Goal: Task Accomplishment & Management: Complete application form

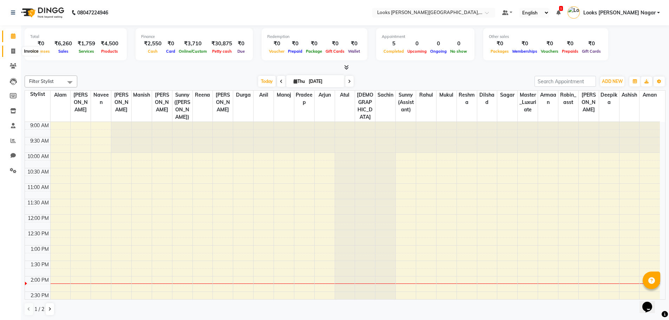
click at [9, 52] on span at bounding box center [13, 51] width 12 height 8
select select "service"
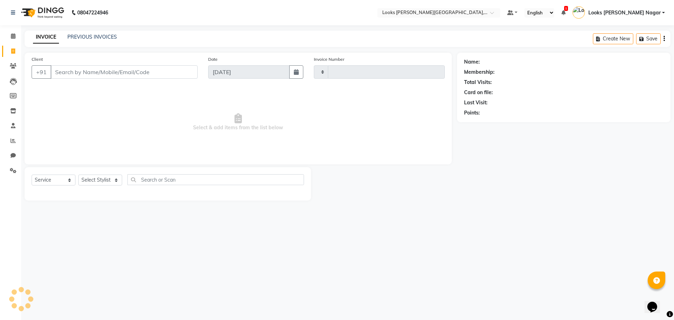
type input "3799"
select select "4327"
click at [148, 71] on input "Client" at bounding box center [124, 71] width 147 height 13
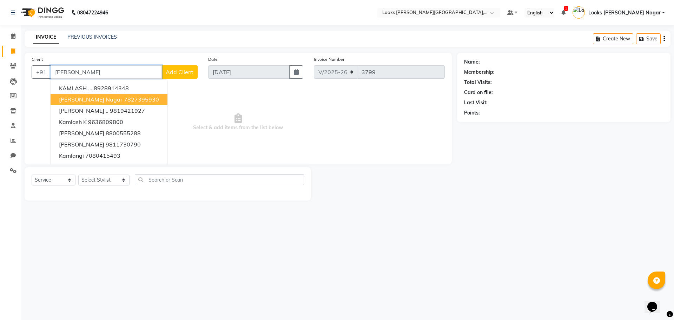
click at [106, 102] on span "[PERSON_NAME] Nagar" at bounding box center [91, 99] width 64 height 7
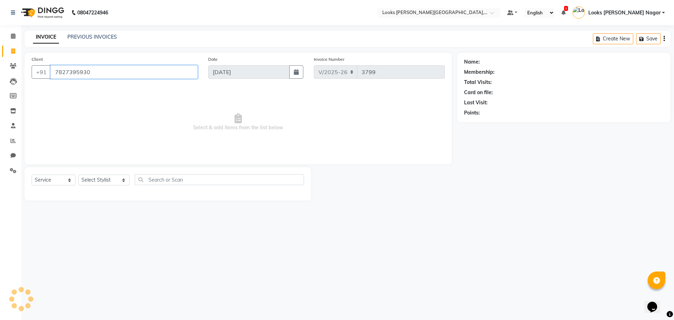
type input "7827395930"
click at [100, 178] on select "Select Stylist Alam Aman [PERSON_NAME] Armaan Ashish Atul Deepika [PERSON_NAME]…" at bounding box center [103, 179] width 51 height 11
select select "33096"
click at [78, 174] on select "Select Stylist Alam Aman [PERSON_NAME] Armaan Ashish Atul Deepika [PERSON_NAME]…" at bounding box center [103, 179] width 51 height 11
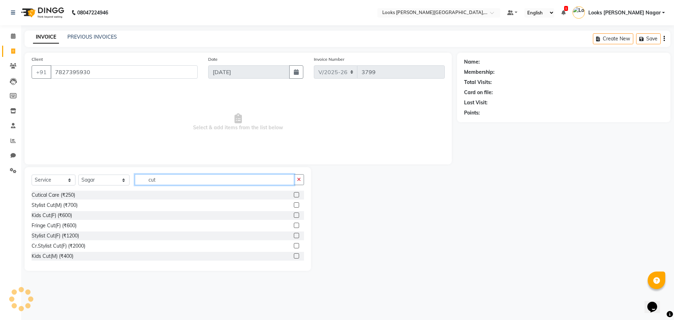
type input "cut"
select select "1: Object"
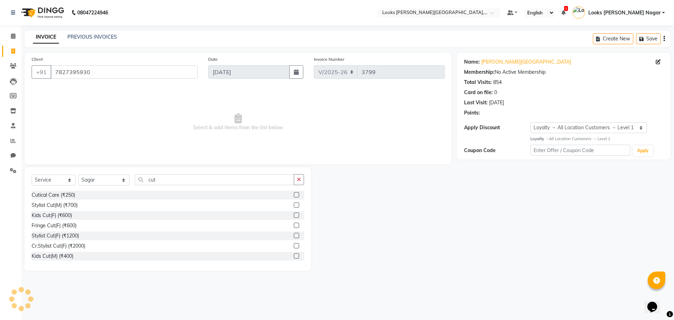
click at [48, 201] on div "Stylist Cut(M) (₹700)" at bounding box center [168, 205] width 272 height 9
click at [52, 209] on div "Stylist Cut(M) (₹700)" at bounding box center [55, 205] width 46 height 7
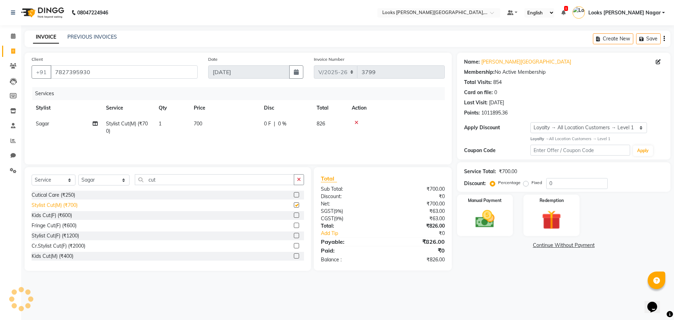
checkbox input "false"
drag, startPoint x: 178, startPoint y: 180, endPoint x: 0, endPoint y: 207, distance: 180.4
click at [18, 192] on app-home "08047224946 Select Location × Looks Kamla Nagar, New Delhi Default Panel My Pan…" at bounding box center [337, 140] width 674 height 281
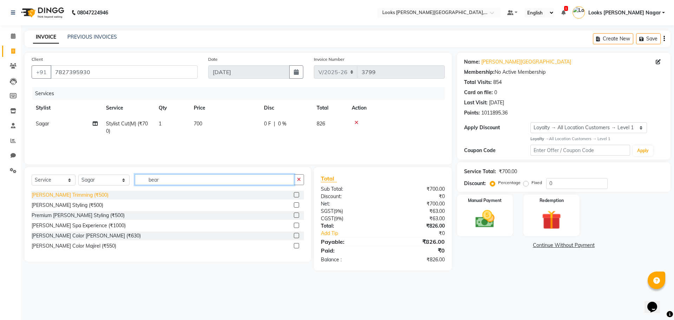
type input "bear"
click at [55, 194] on div "[PERSON_NAME] Trimming (₹500)" at bounding box center [70, 194] width 77 height 7
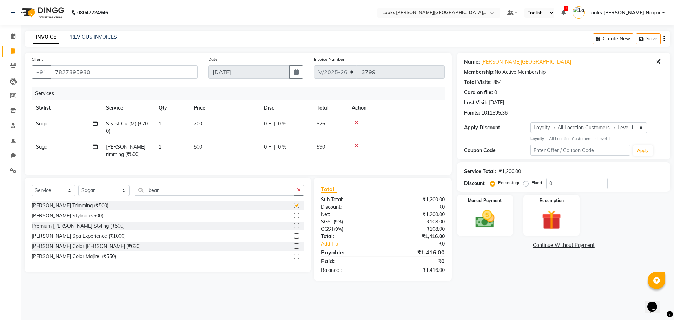
checkbox input "false"
click at [97, 193] on select "Select Stylist Alam Aman [PERSON_NAME] Armaan Ashish Atul Deepika [PERSON_NAME]…" at bounding box center [103, 190] width 51 height 11
select select "23528"
click at [78, 190] on select "Select Stylist Alam Aman [PERSON_NAME] Armaan Ashish Atul Deepika [PERSON_NAME]…" at bounding box center [103, 190] width 51 height 11
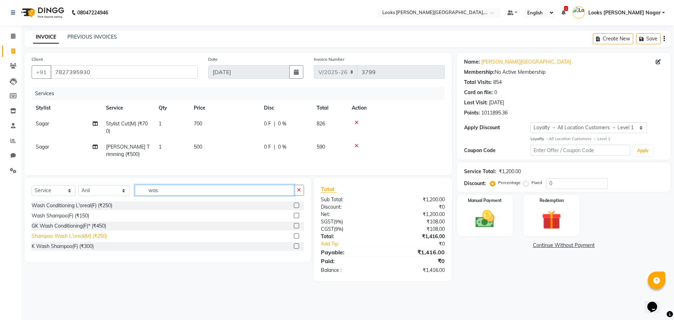
type input "was"
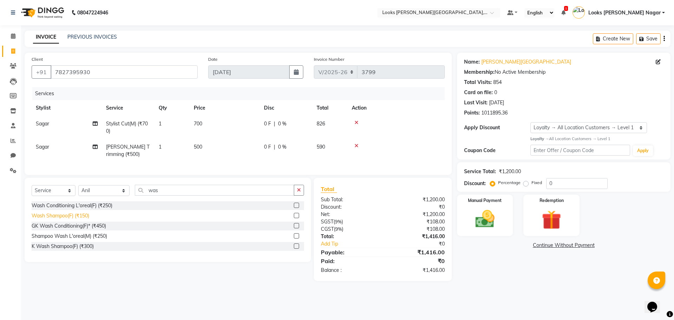
click at [66, 240] on div "Shampoo Wash L'oreal(M) (₹250)" at bounding box center [69, 235] width 75 height 7
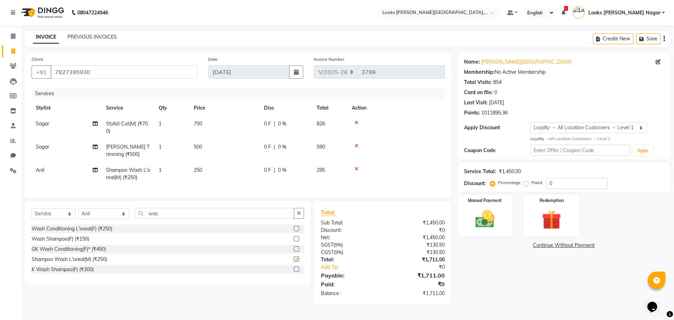
checkbox input "false"
click at [226, 123] on td "700" at bounding box center [225, 127] width 70 height 23
select select "33096"
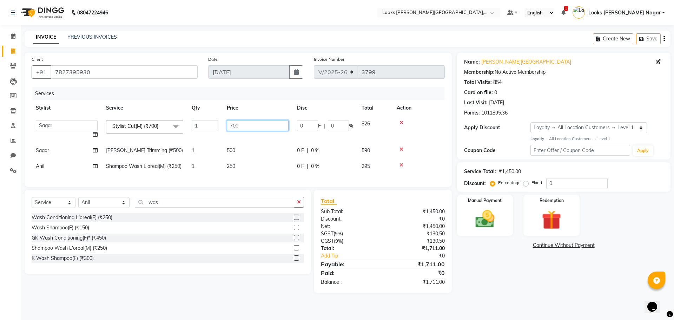
click at [235, 125] on input "700" at bounding box center [258, 125] width 62 height 11
drag, startPoint x: 244, startPoint y: 123, endPoint x: 171, endPoint y: 124, distance: 73.0
click at [171, 124] on tr "Alam Aman [PERSON_NAME] Armaan Ashish Atul Deepika Deepu Dilshad Durga [PERSON_…" at bounding box center [238, 129] width 413 height 27
type input "463"
click at [233, 150] on td "500" at bounding box center [258, 151] width 70 height 16
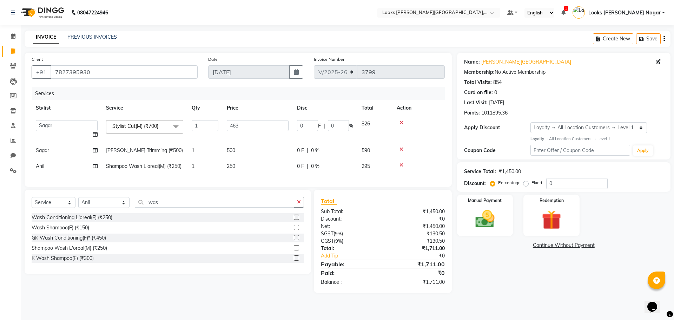
select select "33096"
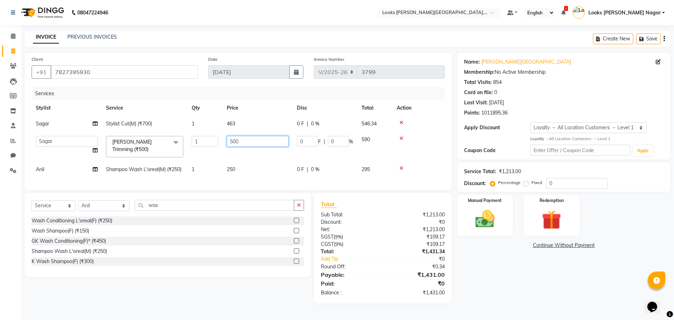
drag, startPoint x: 236, startPoint y: 140, endPoint x: 112, endPoint y: 152, distance: 124.5
click at [112, 151] on tr "Alam Aman [PERSON_NAME] Armaan Ashish Atul Deepika Deepu Dilshad Durga [PERSON_…" at bounding box center [238, 147] width 413 height 30
drag, startPoint x: 242, startPoint y: 144, endPoint x: 156, endPoint y: 143, distance: 85.3
click at [156, 143] on tr "Alam Aman Anil Arjun Armaan Ashish Atul Deepika Deepu Dilshad Durga Faizan Jenn…" at bounding box center [238, 147] width 413 height 30
type input "300"
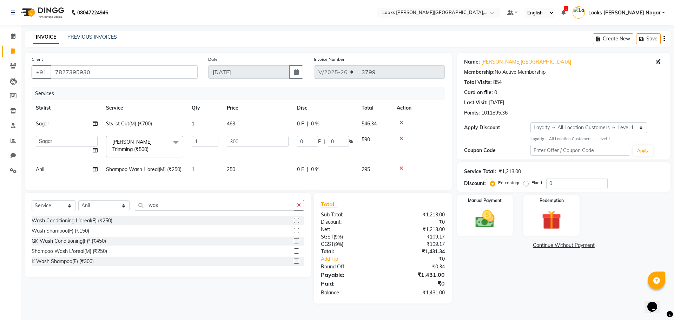
click at [252, 170] on td "250" at bounding box center [258, 169] width 70 height 16
select select "23528"
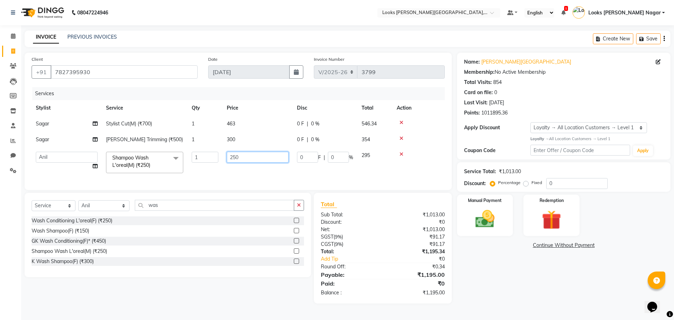
drag, startPoint x: 246, startPoint y: 157, endPoint x: 235, endPoint y: 213, distance: 56.9
click at [98, 172] on tr "Alam Aman Anil Arjun Armaan Ashish Atul Deepika Deepu Dilshad Durga Faizan Jenn…" at bounding box center [238, 162] width 413 height 30
type input "110"
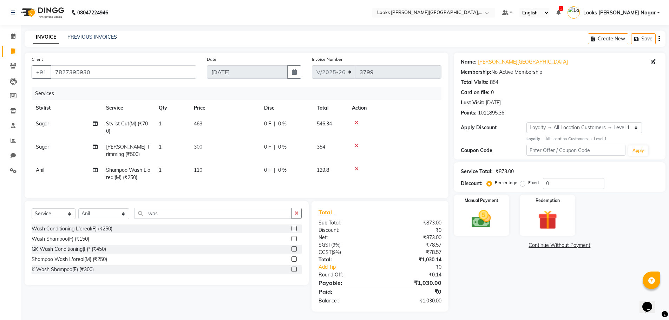
click at [468, 266] on div "Name: Kamla Kamla Nagar Membership: No Active Membership Total Visits: 854 Card…" at bounding box center [562, 182] width 217 height 259
click at [484, 224] on img at bounding box center [481, 218] width 32 height 23
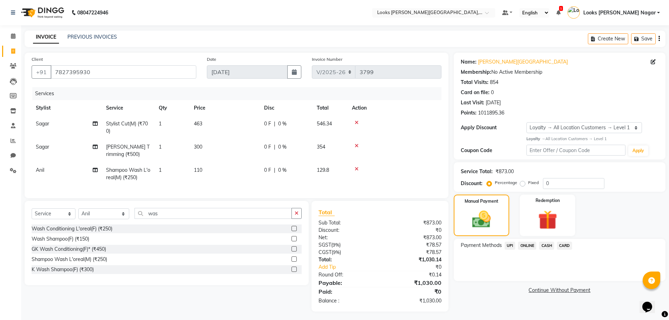
drag, startPoint x: 543, startPoint y: 244, endPoint x: 553, endPoint y: 289, distance: 45.7
click at [543, 244] on span "CASH" at bounding box center [546, 246] width 15 height 8
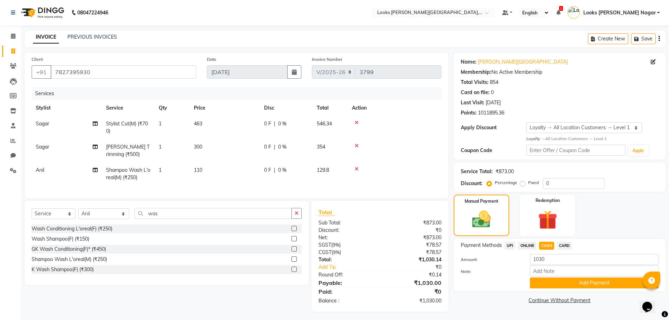
drag, startPoint x: 552, startPoint y: 282, endPoint x: 515, endPoint y: 276, distance: 37.1
click at [551, 281] on button "Add Payment" at bounding box center [594, 282] width 128 height 11
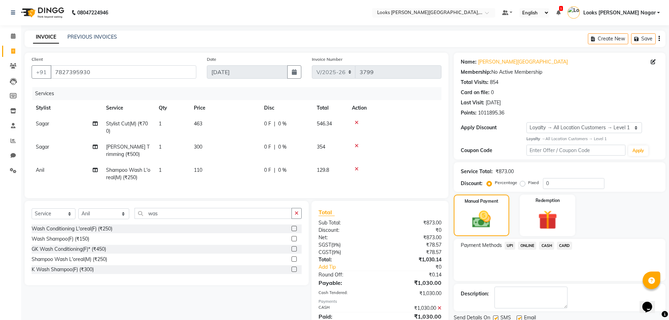
scroll to position [67, 0]
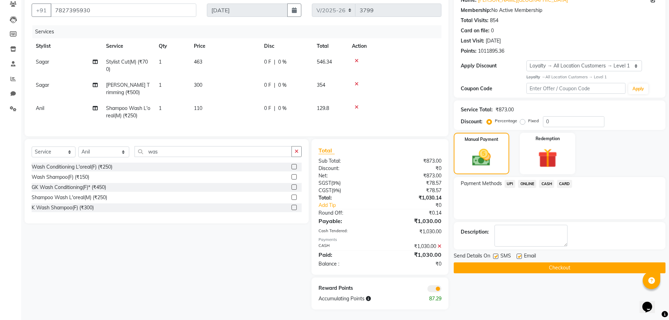
click at [495, 253] on label at bounding box center [495, 255] width 5 height 5
click at [495, 254] on input "checkbox" at bounding box center [495, 256] width 5 height 5
checkbox input "false"
click at [491, 264] on button "Checkout" at bounding box center [560, 267] width 212 height 11
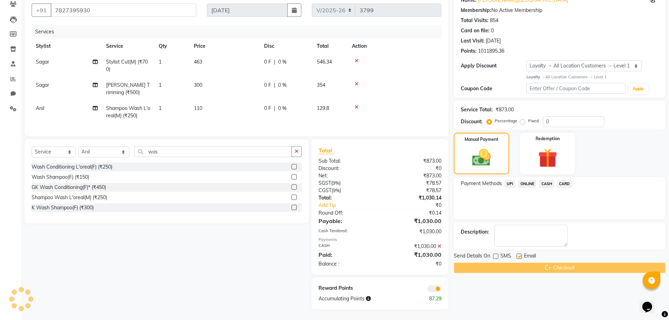
scroll to position [0, 0]
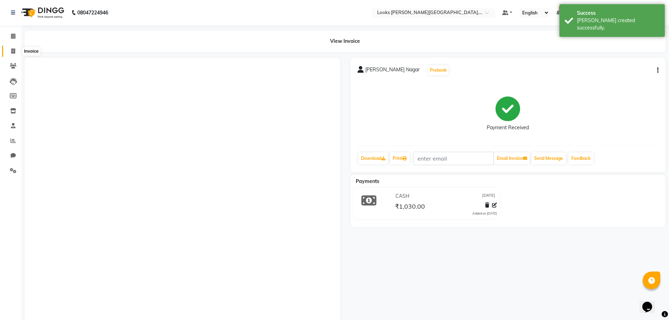
drag, startPoint x: 12, startPoint y: 51, endPoint x: 21, endPoint y: 52, distance: 8.5
click at [12, 51] on icon at bounding box center [13, 50] width 4 height 5
select select "service"
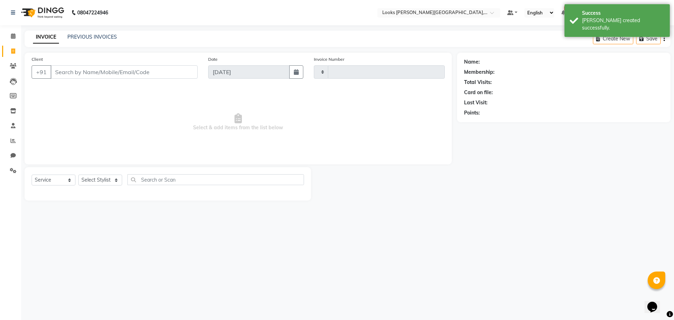
type input "3800"
select select "4327"
click at [152, 75] on input "Client" at bounding box center [124, 71] width 147 height 13
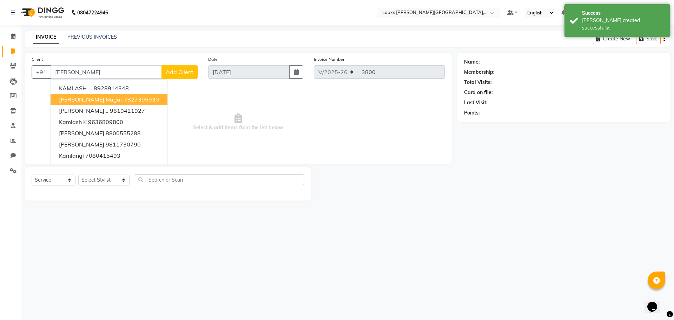
click at [124, 95] on button "kamla Kamla Nagar 7827395930" at bounding box center [109, 99] width 117 height 11
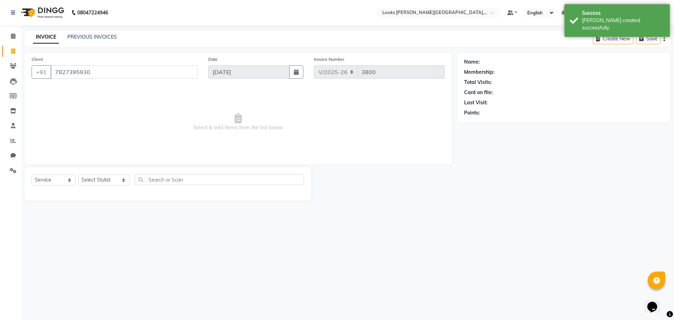
type input "7827395930"
select select "1: Object"
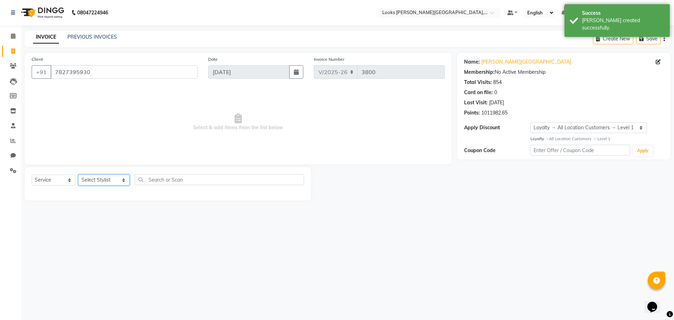
click at [96, 181] on select "Select Stylist Alam Aman [PERSON_NAME] Armaan Ashish Atul Deepika [PERSON_NAME]…" at bounding box center [103, 179] width 51 height 11
select select "23526"
click at [78, 174] on select "Select Stylist Alam Aman [PERSON_NAME] Armaan Ashish Atul Deepika [PERSON_NAME]…" at bounding box center [103, 179] width 51 height 11
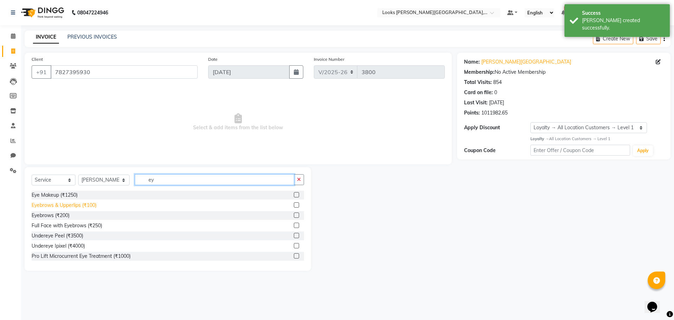
type input "ey"
click at [84, 204] on div "Eyebrows & Upperlips (₹100)" at bounding box center [64, 205] width 65 height 7
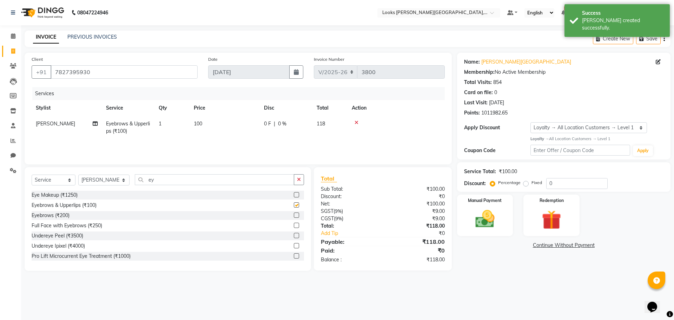
checkbox input "false"
click at [234, 129] on td "100" at bounding box center [225, 127] width 70 height 23
select select "23526"
drag, startPoint x: 234, startPoint y: 129, endPoint x: 88, endPoint y: 140, distance: 146.4
click at [105, 137] on tr "Alam Aman Anil Arjun Armaan Ashish Atul Deepika Deepu Dilshad Durga Faizan Jenn…" at bounding box center [238, 131] width 413 height 30
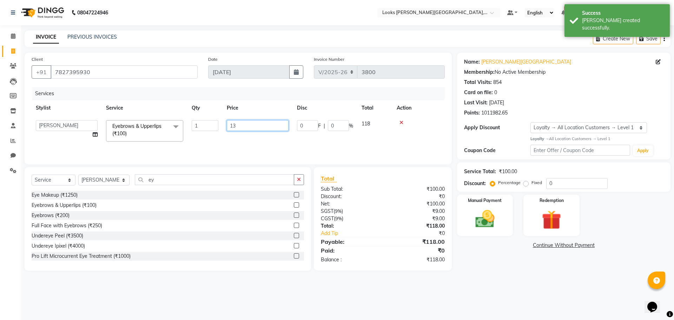
type input "136"
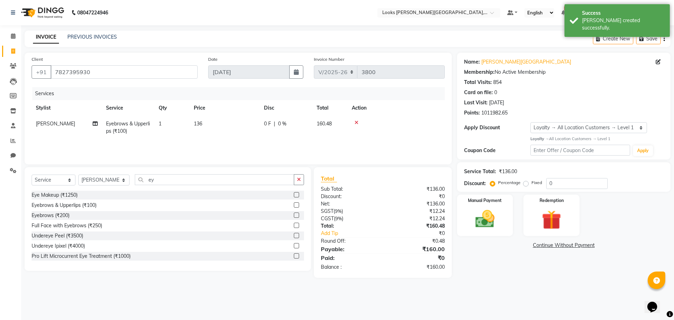
click at [461, 260] on div "Name: Kamla Kamla Nagar Membership: No Active Membership Total Visits: 854 Card…" at bounding box center [566, 165] width 219 height 225
click at [474, 226] on img at bounding box center [485, 218] width 33 height 23
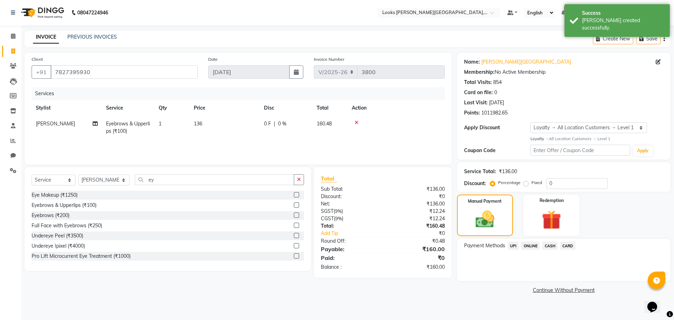
click at [516, 245] on span "UPI" at bounding box center [513, 246] width 11 height 8
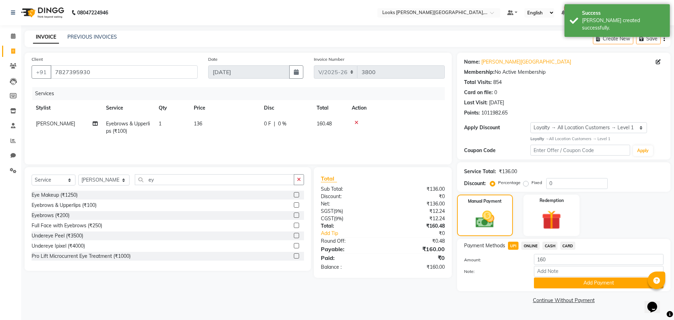
click at [547, 290] on div "Payment Methods UPI ONLINE CASH CARD Amount: 160 Note: Add Payment" at bounding box center [563, 265] width 213 height 52
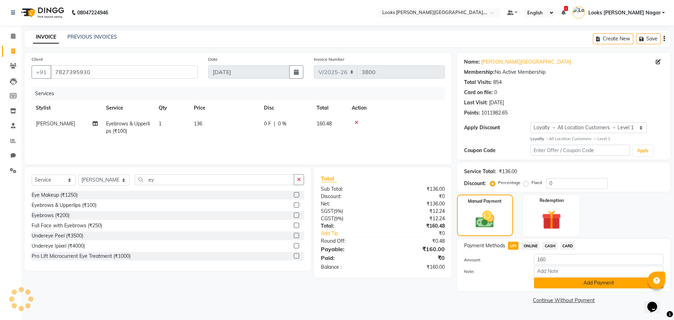
click at [545, 286] on button "Add Payment" at bounding box center [599, 282] width 130 height 11
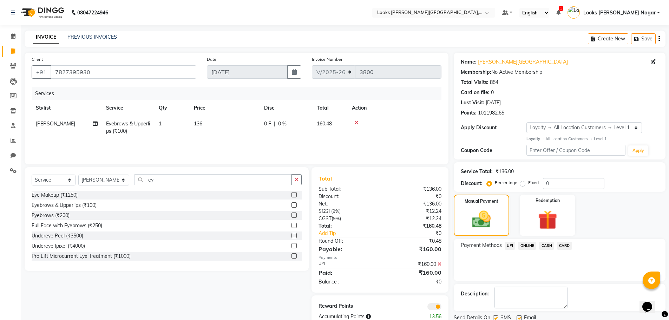
scroll to position [26, 0]
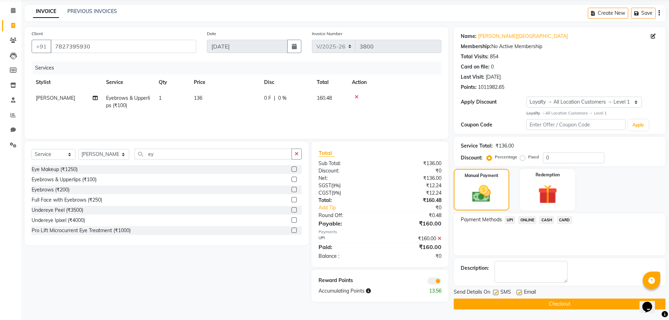
click at [496, 294] on label at bounding box center [495, 292] width 5 height 5
click at [496, 294] on input "checkbox" at bounding box center [495, 292] width 5 height 5
checkbox input "false"
click at [493, 302] on button "Checkout" at bounding box center [560, 303] width 212 height 11
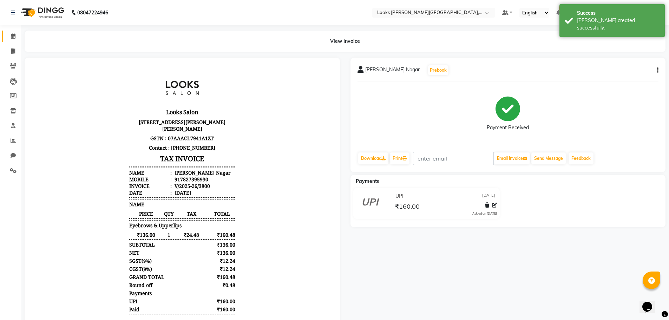
click at [14, 40] on link "Calendar" at bounding box center [10, 37] width 17 height 12
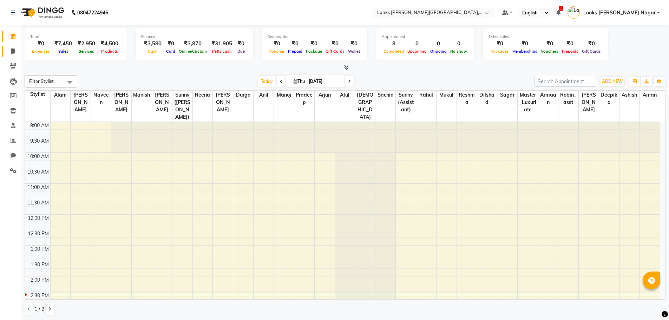
drag, startPoint x: 14, startPoint y: 45, endPoint x: 13, endPoint y: 49, distance: 4.3
click at [14, 46] on link "Invoice" at bounding box center [10, 52] width 17 height 12
select select "service"
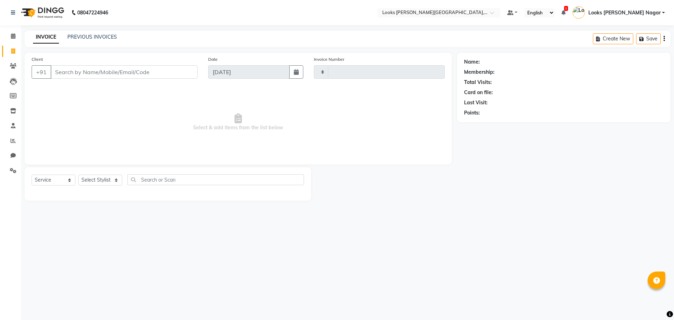
type input "3801"
select select "4327"
click at [101, 67] on input "Client" at bounding box center [124, 71] width 147 height 13
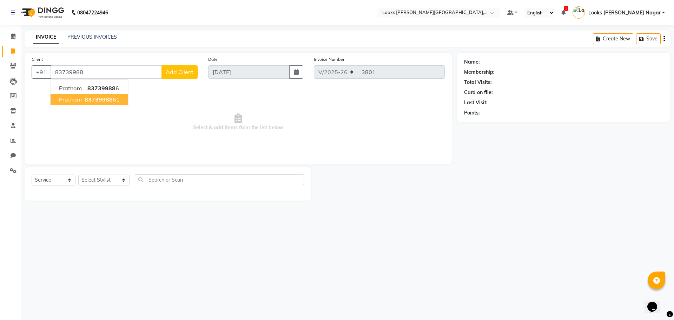
click at [109, 100] on span "83739988" at bounding box center [99, 99] width 28 height 7
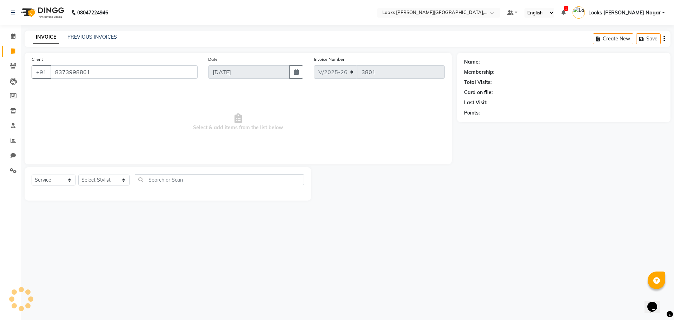
type input "8373998861"
select select "1: Object"
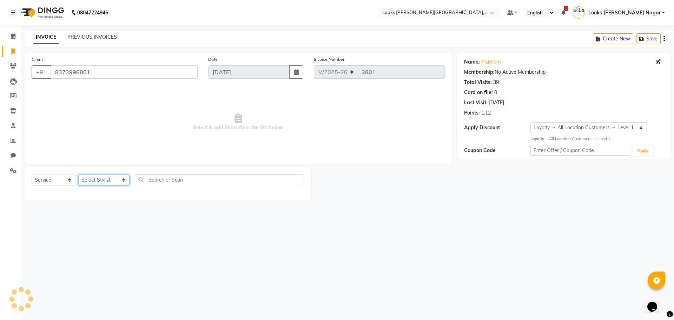
click at [103, 181] on select "Select Stylist Alam Aman [PERSON_NAME] Armaan Ashish Atul Deepika [PERSON_NAME]…" at bounding box center [103, 179] width 51 height 11
select select "33096"
click at [78, 174] on select "Select Stylist Alam Aman [PERSON_NAME] Armaan Ashish Atul Deepika [PERSON_NAME]…" at bounding box center [103, 179] width 51 height 11
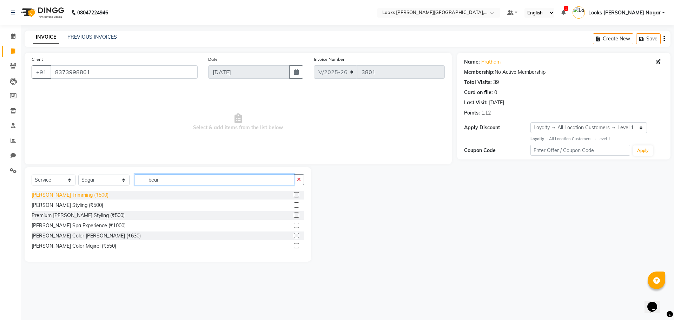
type input "bear"
click at [73, 193] on div "[PERSON_NAME] Trimming (₹500)" at bounding box center [70, 194] width 77 height 7
checkbox input "false"
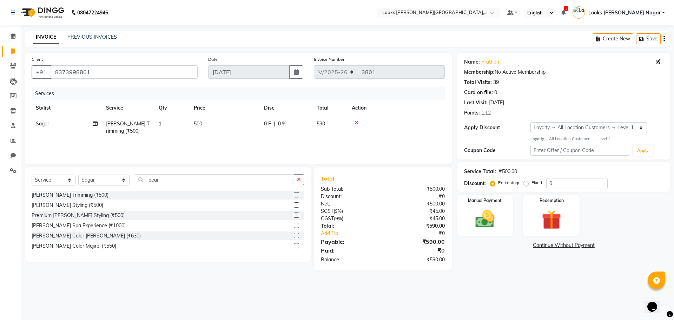
click at [238, 120] on td "500" at bounding box center [225, 127] width 70 height 23
select select "33096"
drag, startPoint x: 238, startPoint y: 120, endPoint x: 117, endPoint y: 152, distance: 125.5
click at [125, 147] on div "Services Stylist Service Qty Price Disc Total Action Alam Aman [PERSON_NAME] Ar…" at bounding box center [238, 122] width 413 height 70
type input "297"
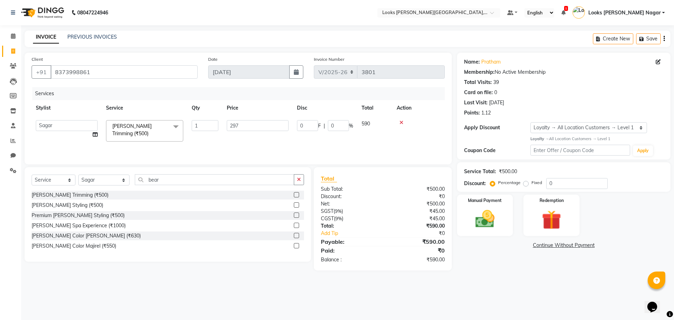
click at [524, 272] on main "INVOICE PREVIOUS INVOICES Create New Save Client [PHONE_NUMBER] Date [DATE] Inv…" at bounding box center [347, 156] width 653 height 250
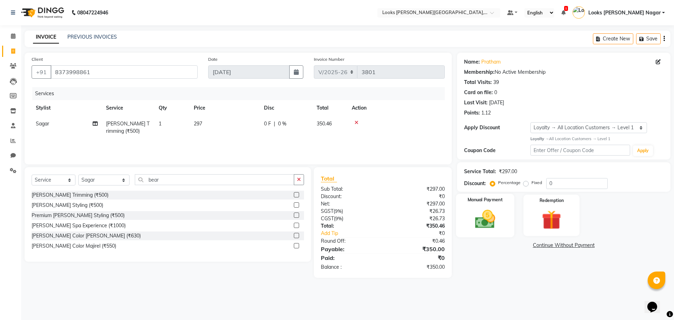
click at [483, 214] on img at bounding box center [485, 218] width 33 height 23
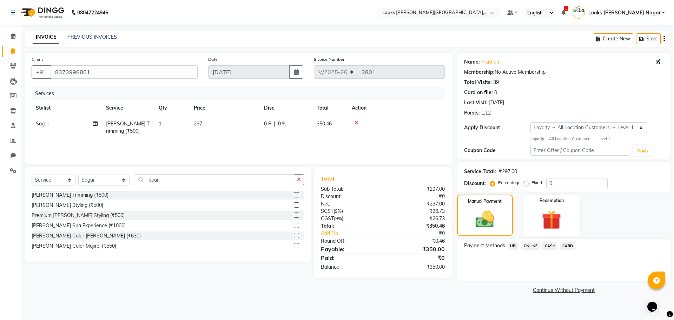
click at [552, 246] on span "CASH" at bounding box center [549, 246] width 15 height 8
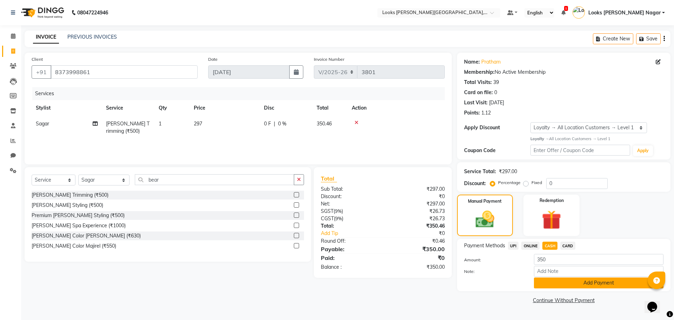
click at [550, 278] on button "Add Payment" at bounding box center [599, 282] width 130 height 11
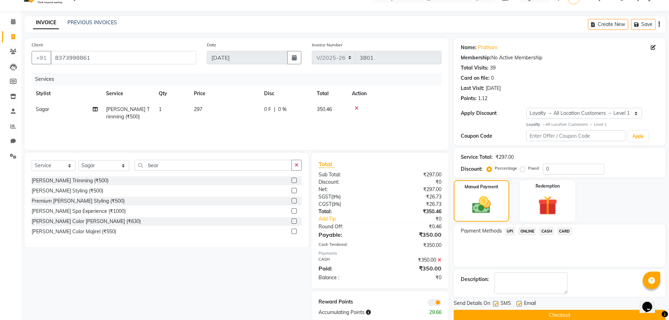
scroll to position [28, 0]
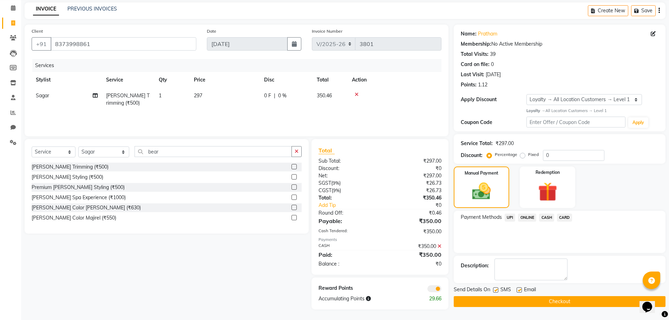
click at [495, 289] on label at bounding box center [495, 289] width 5 height 5
click at [495, 289] on input "checkbox" at bounding box center [495, 290] width 5 height 5
checkbox input "false"
click at [495, 303] on button "Checkout" at bounding box center [560, 301] width 212 height 11
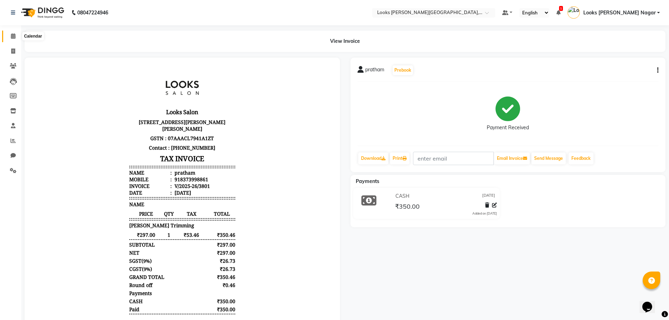
click at [11, 39] on span at bounding box center [13, 36] width 12 height 8
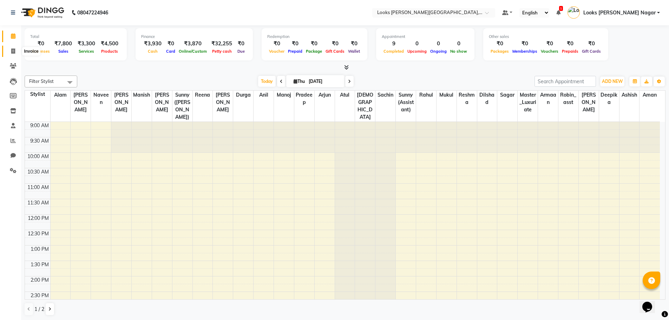
click at [14, 52] on icon at bounding box center [13, 50] width 4 height 5
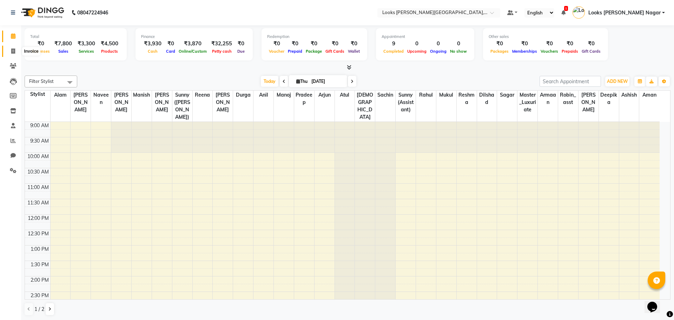
select select "service"
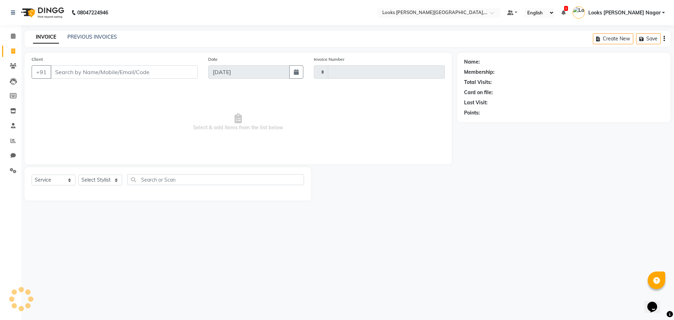
type input "3802"
select select "4327"
click at [93, 70] on input "Client" at bounding box center [124, 71] width 147 height 13
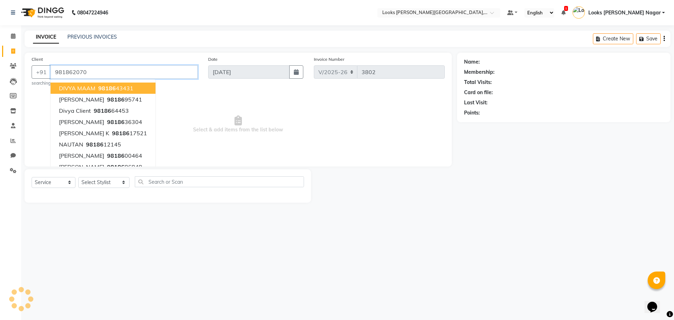
type input "981862070"
select select "1: Object"
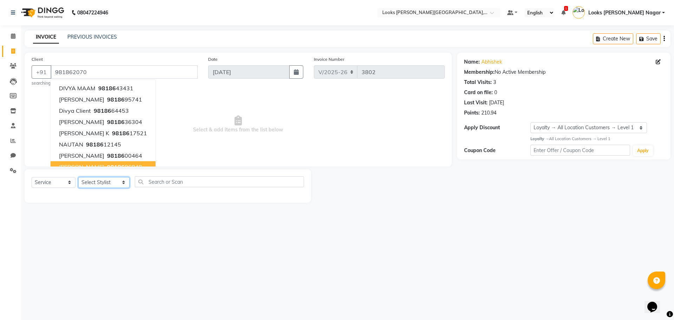
click at [105, 181] on select "Select Stylist Alam Aman [PERSON_NAME] Armaan Ashish Atul Deepika [PERSON_NAME]…" at bounding box center [103, 182] width 51 height 11
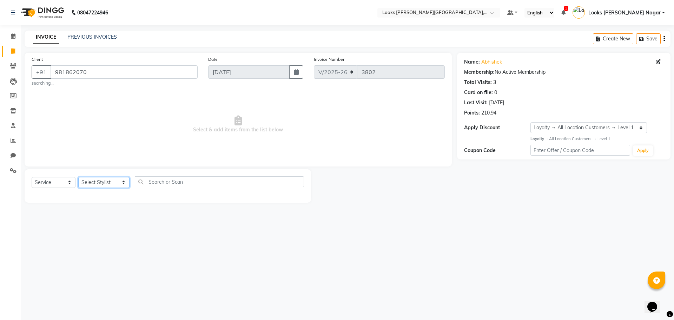
select select "23521"
click at [78, 177] on select "Select Stylist Alam Aman [PERSON_NAME] Armaan Ashish Atul Deepika [PERSON_NAME]…" at bounding box center [103, 182] width 51 height 11
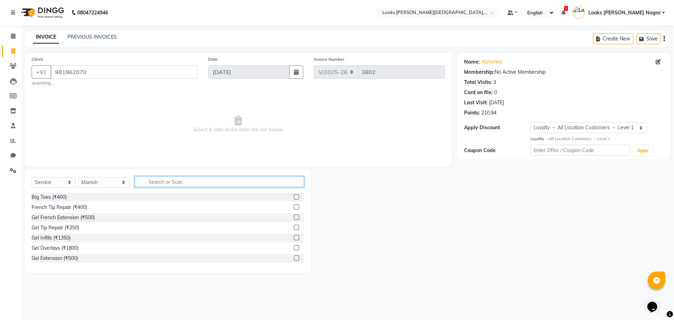
click at [147, 181] on input "text" at bounding box center [219, 181] width 169 height 11
type input "cut"
click at [64, 206] on div "Stylist Cut(M) (₹700)" at bounding box center [55, 207] width 46 height 7
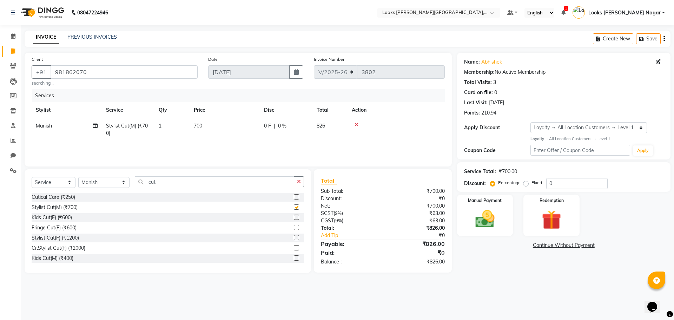
checkbox input "false"
drag, startPoint x: 173, startPoint y: 183, endPoint x: 116, endPoint y: 190, distance: 57.3
click at [127, 187] on div "Select Service Product Membership Package Voucher Prepaid Gift Card Select Styl…" at bounding box center [168, 184] width 272 height 16
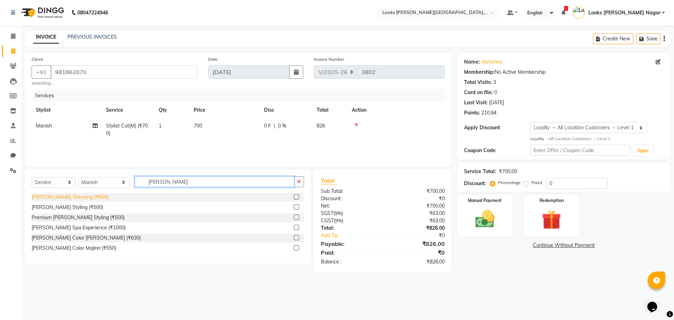
type input "[PERSON_NAME]"
click at [69, 197] on div "[PERSON_NAME] Trimming (₹500)" at bounding box center [70, 196] width 77 height 7
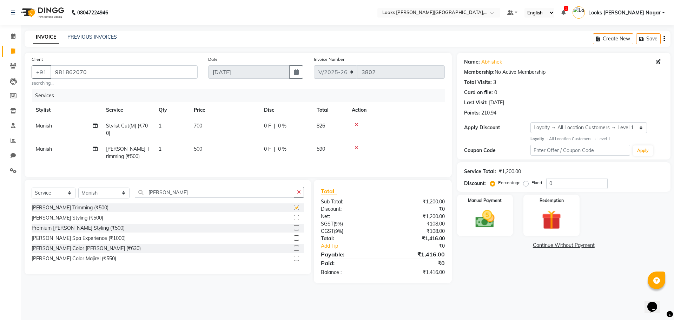
checkbox input "false"
drag, startPoint x: 161, startPoint y: 198, endPoint x: 81, endPoint y: 199, distance: 80.0
click at [83, 199] on div "Select Service Product Membership Package Voucher Prepaid Gift Card Select Styl…" at bounding box center [168, 195] width 272 height 16
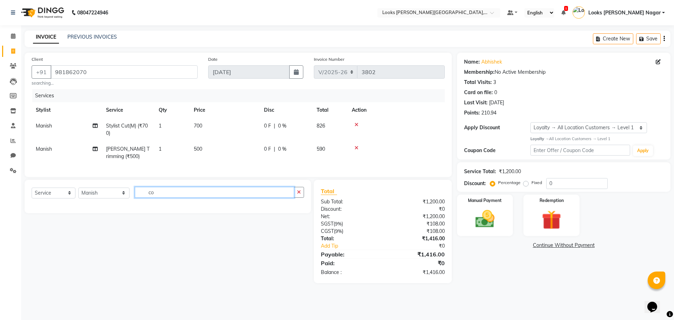
type input "c"
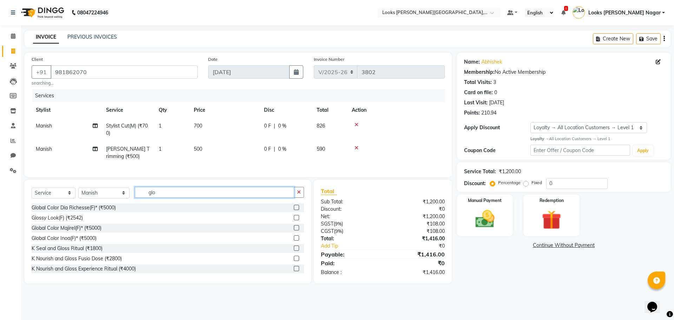
type input "glob"
drag, startPoint x: 163, startPoint y: 197, endPoint x: 110, endPoint y: 202, distance: 53.7
click at [113, 201] on div "Select Service Product Membership Package Voucher Prepaid Gift Card Select Styl…" at bounding box center [168, 195] width 272 height 16
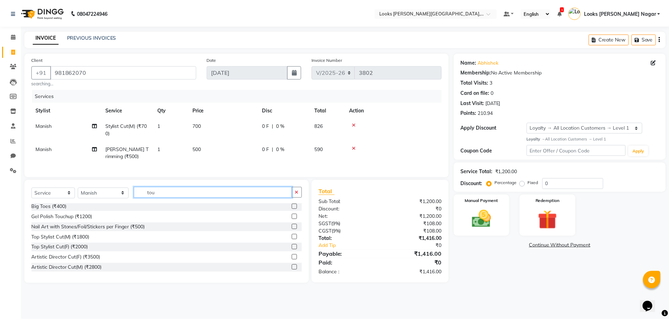
scroll to position [0, 0]
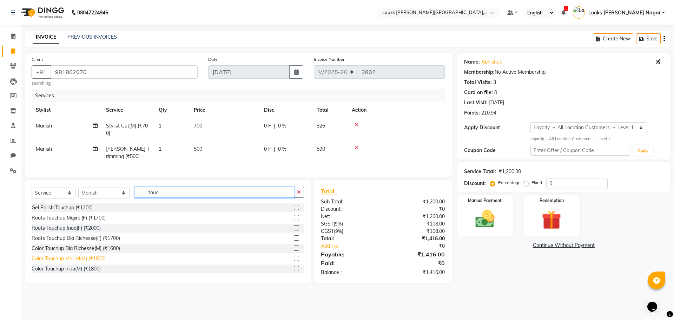
type input "touc"
click at [96, 262] on div "Color Touchup Majirel(M) (₹1800)" at bounding box center [69, 258] width 74 height 7
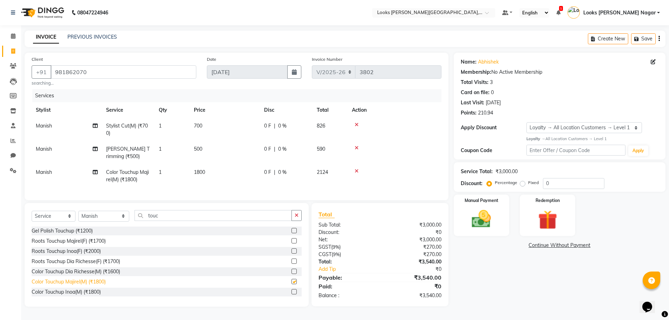
checkbox input "false"
click at [224, 172] on td "1800" at bounding box center [225, 175] width 70 height 23
select select "23521"
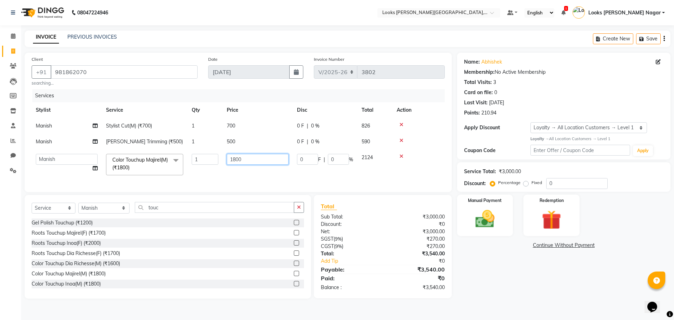
drag, startPoint x: 252, startPoint y: 162, endPoint x: 174, endPoint y: 174, distance: 78.9
click at [193, 172] on tr "Alam Aman [PERSON_NAME] Armaan Ashish Atul Deepika Deepu Dilshad Durga [PERSON_…" at bounding box center [238, 165] width 413 height 30
type input "1200"
click at [493, 261] on div "Name: Abhishek Membership: No Active Membership Total Visits: 3 Card on file: 0…" at bounding box center [562, 176] width 217 height 246
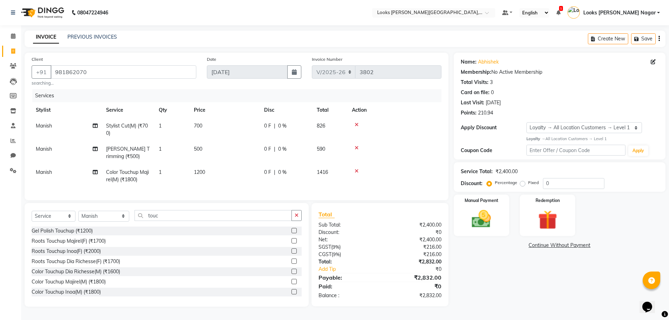
click at [210, 147] on td "500" at bounding box center [225, 152] width 70 height 23
select select "23521"
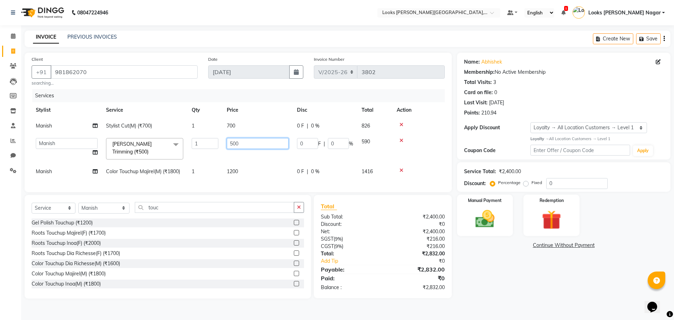
drag, startPoint x: 253, startPoint y: 146, endPoint x: 153, endPoint y: 155, distance: 100.1
click at [182, 152] on tr "Alam Aman [PERSON_NAME] Armaan Ashish Atul Deepika Deepu Dilshad Durga [PERSON_…" at bounding box center [238, 149] width 413 height 30
type input "297"
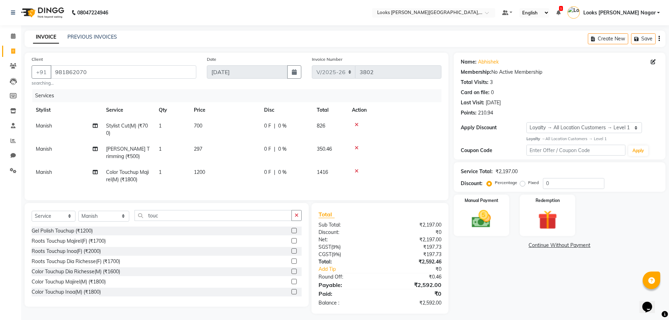
click at [258, 127] on td "700" at bounding box center [225, 129] width 70 height 23
select select "23521"
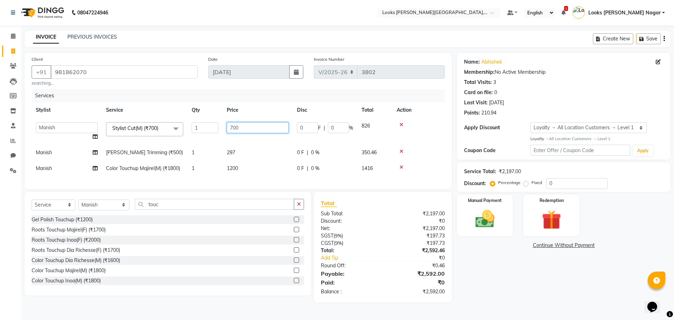
drag, startPoint x: 259, startPoint y: 127, endPoint x: 214, endPoint y: 127, distance: 44.6
click at [214, 127] on tr "Alam Aman [PERSON_NAME] Armaan Ashish Atul Deepika Deepu Dilshad Durga [PERSON_…" at bounding box center [238, 131] width 413 height 27
type input "466"
click at [512, 285] on div "Name: Abhishek Membership: No Active Membership Total Visits: 3 Card on file: 0…" at bounding box center [566, 178] width 219 height 250
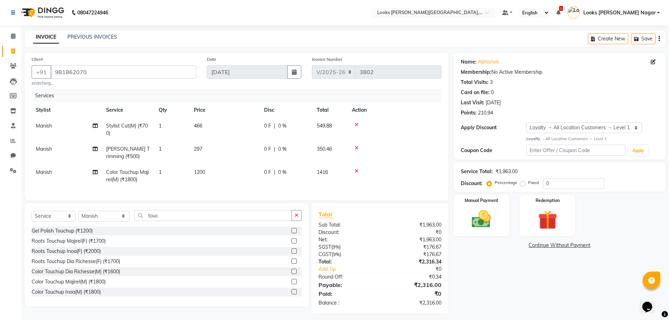
click at [232, 169] on td "1200" at bounding box center [225, 175] width 70 height 23
select select "23521"
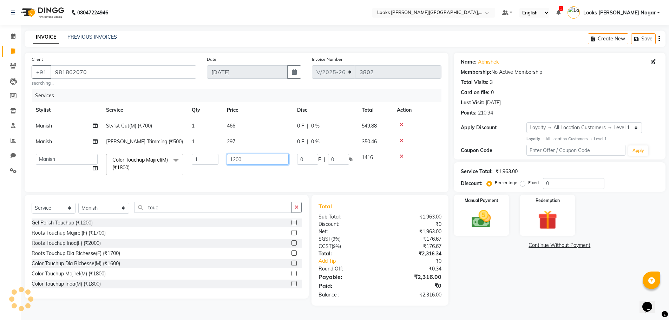
drag, startPoint x: 258, startPoint y: 164, endPoint x: 135, endPoint y: 194, distance: 126.1
click at [194, 177] on tr "Alam Aman [PERSON_NAME] Armaan Ashish Atul Deepika Deepu Dilshad Durga [PERSON_…" at bounding box center [237, 165] width 410 height 30
type input "1500"
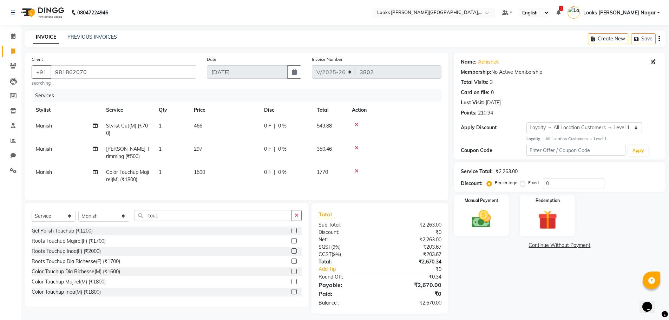
click at [451, 278] on div "Total Sub Total: ₹2,263.00 Discount: ₹0 Net: ₹2,263.00 SGST ( 9% ) ₹203.67 CGST…" at bounding box center [381, 258] width 145 height 111
click at [239, 171] on td "1500" at bounding box center [225, 175] width 70 height 23
select select "23521"
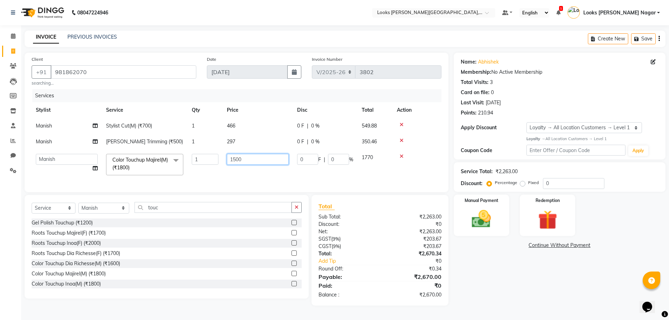
click at [255, 161] on input "1500" at bounding box center [258, 159] width 62 height 11
type input "1530"
click at [510, 280] on div "Name: Abhishek Membership: No Active Membership Total Visits: 3 Card on file: 0…" at bounding box center [562, 179] width 217 height 253
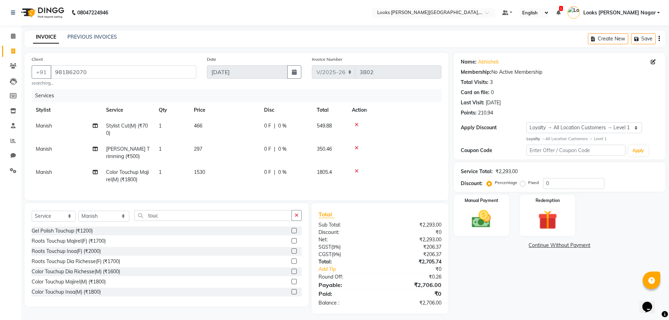
click at [223, 168] on td "1530" at bounding box center [225, 175] width 70 height 23
select select "23521"
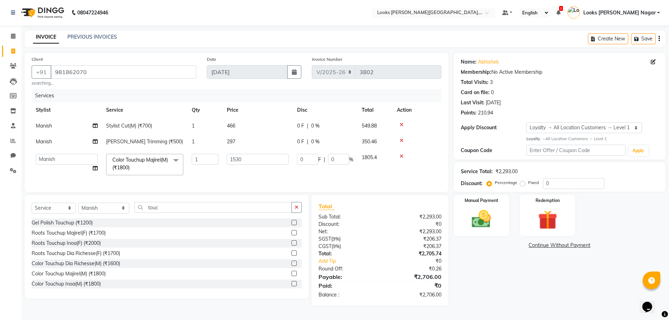
click at [256, 152] on td "1530" at bounding box center [258, 165] width 70 height 30
click at [249, 141] on td "297" at bounding box center [258, 142] width 70 height 16
select select "23521"
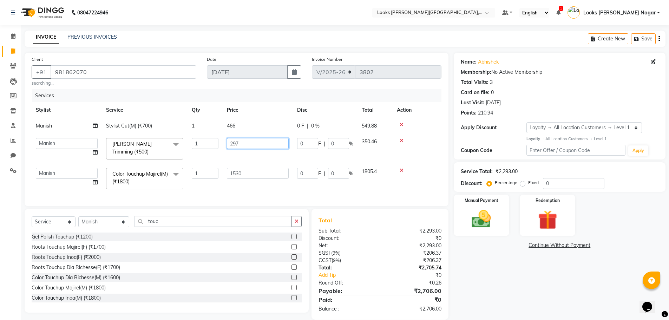
click at [254, 140] on input "297" at bounding box center [258, 143] width 62 height 11
type input "296"
click at [517, 288] on div "Name: Abhishek Membership: No Active Membership Total Visits: 3 Card on file: 0…" at bounding box center [562, 186] width 217 height 267
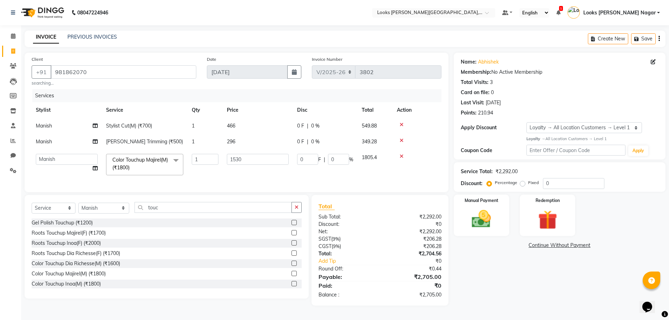
click at [252, 147] on td "296" at bounding box center [258, 142] width 70 height 16
select select "23521"
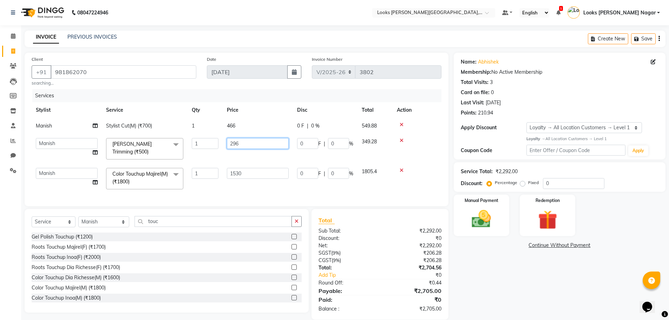
click at [255, 143] on input "296" at bounding box center [258, 143] width 62 height 11
type input "290"
click at [517, 303] on div "Name: Abhishek Membership: No Active Membership Total Visits: 3 Card on file: 0…" at bounding box center [562, 186] width 217 height 267
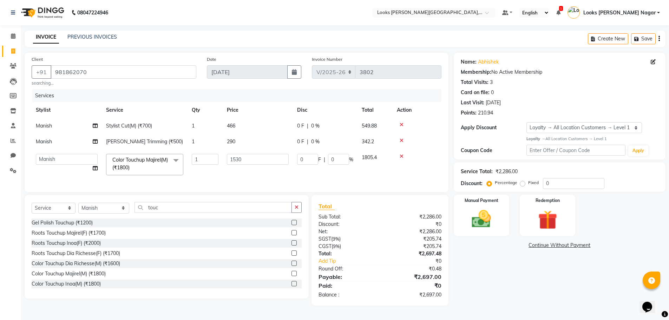
click at [263, 144] on td "290" at bounding box center [258, 142] width 70 height 16
select select "23521"
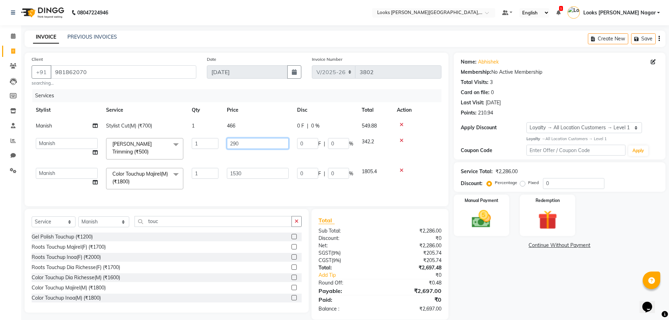
click at [263, 144] on input "290" at bounding box center [258, 143] width 62 height 11
type input "292"
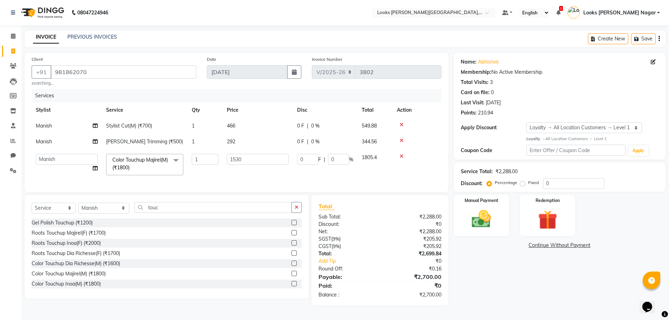
click at [505, 269] on div "Name: Abhishek Membership: No Active Membership Total Visits: 3 Card on file: 0…" at bounding box center [562, 179] width 217 height 253
click at [493, 225] on img at bounding box center [481, 218] width 32 height 23
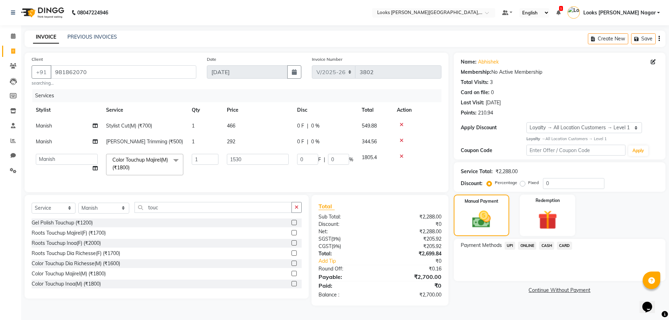
click at [538, 242] on div "CASH" at bounding box center [545, 246] width 18 height 9
click at [543, 243] on span "CASH" at bounding box center [546, 246] width 15 height 8
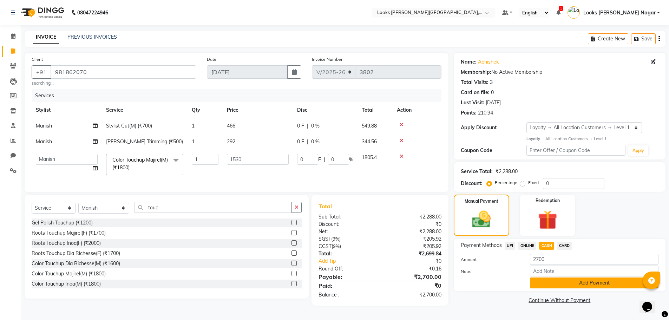
click at [544, 283] on button "Add Payment" at bounding box center [594, 282] width 128 height 11
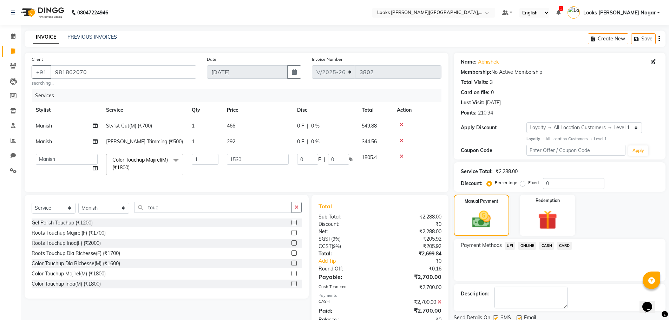
scroll to position [61, 0]
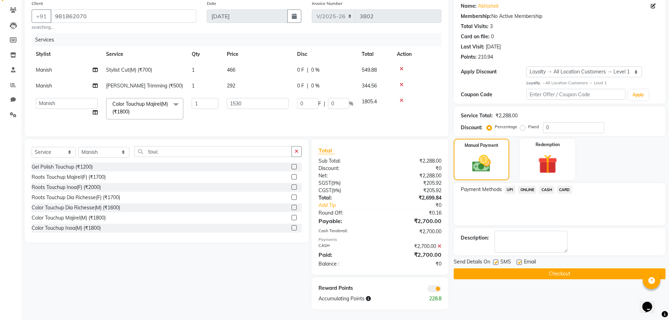
click at [531, 269] on button "Checkout" at bounding box center [560, 273] width 212 height 11
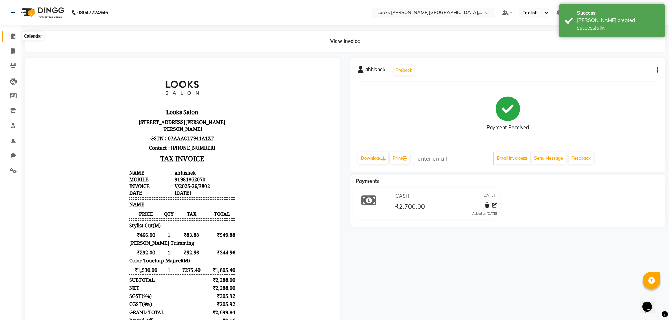
click at [12, 37] on icon at bounding box center [13, 35] width 5 height 5
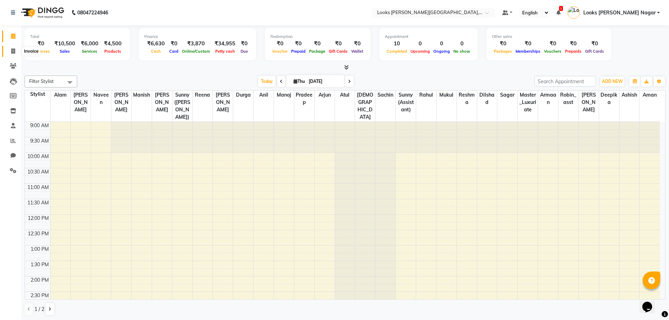
click at [16, 48] on span at bounding box center [13, 51] width 12 height 8
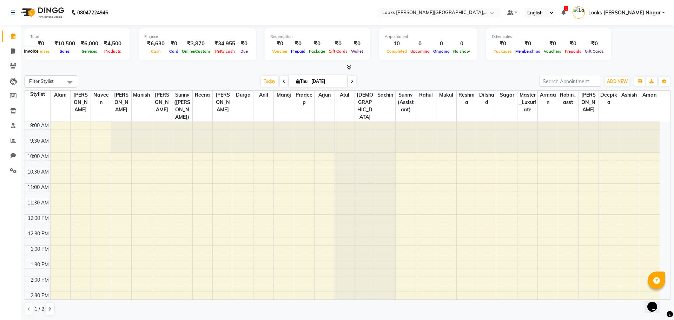
select select "service"
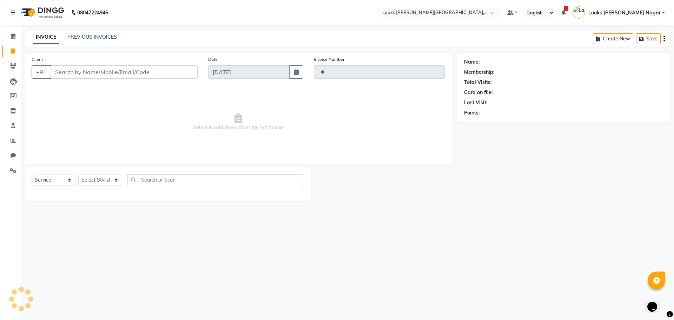
type input "3803"
select select "4327"
click at [143, 68] on input "Client" at bounding box center [124, 71] width 147 height 13
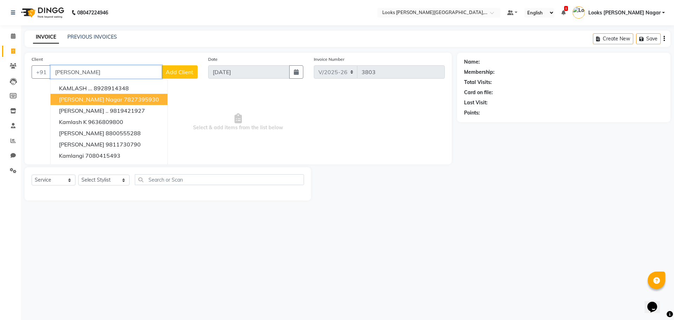
click at [128, 98] on ngb-highlight "7827395930" at bounding box center [141, 99] width 35 height 7
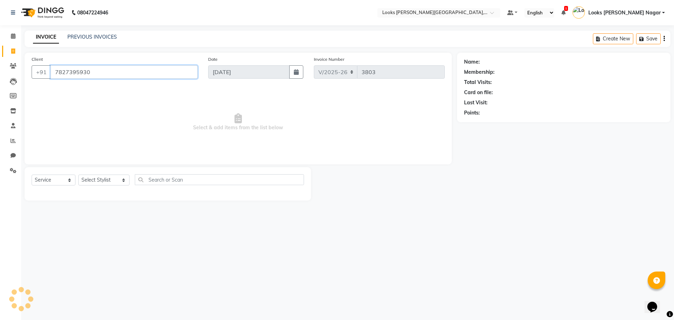
type input "7827395930"
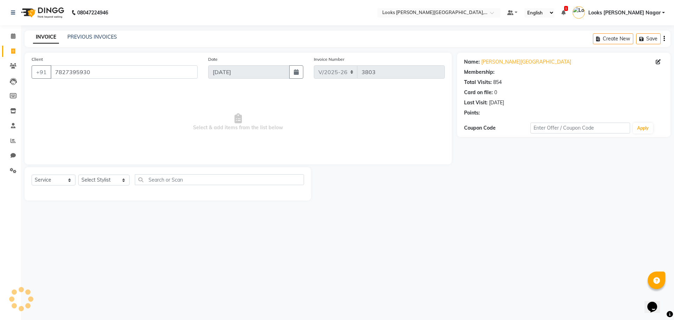
select select "1: Object"
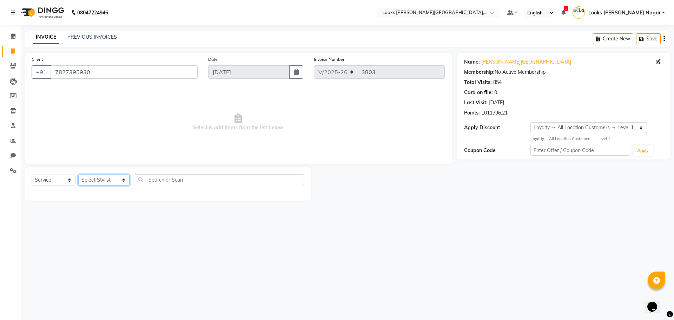
click at [103, 181] on select "Select Stylist Alam Aman [PERSON_NAME] Armaan Ashish Atul Deepika [PERSON_NAME]…" at bounding box center [103, 179] width 51 height 11
select select "23519"
click at [78, 174] on select "Select Stylist Alam Aman [PERSON_NAME] Armaan Ashish Atul Deepika [PERSON_NAME]…" at bounding box center [103, 179] width 51 height 11
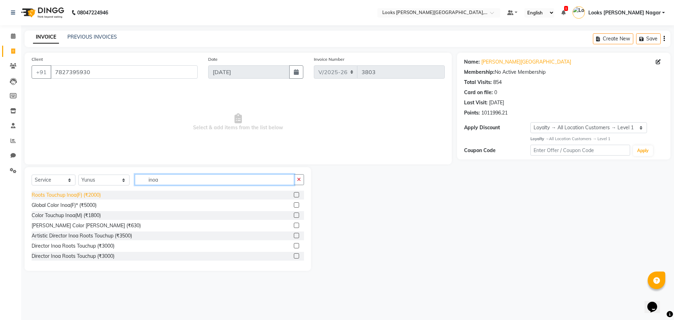
type input "inoa"
click at [87, 193] on div "Roots Touchup Inoa(F) (₹2000)" at bounding box center [66, 194] width 69 height 7
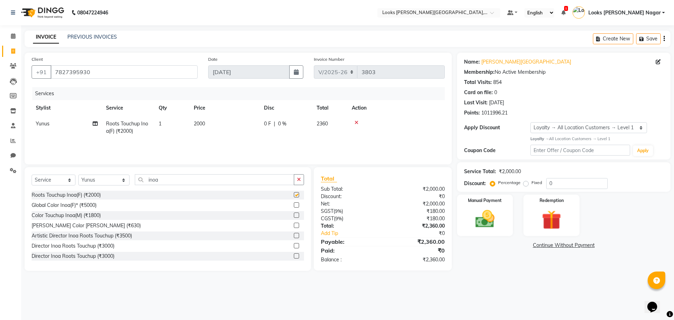
checkbox input "false"
click at [260, 119] on td "0 F | 0 %" at bounding box center [286, 127] width 53 height 23
select select "23519"
drag, startPoint x: 258, startPoint y: 121, endPoint x: 164, endPoint y: 139, distance: 95.4
click at [168, 138] on tr "Alam Aman [PERSON_NAME] Armaan Ashish Atul Deepika Deepu Dilshad Durga [PERSON_…" at bounding box center [238, 131] width 413 height 30
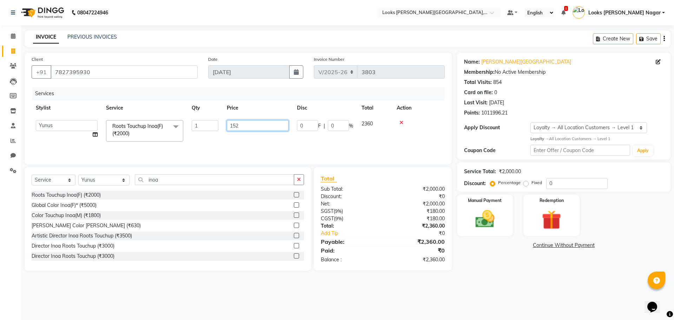
type input "1525"
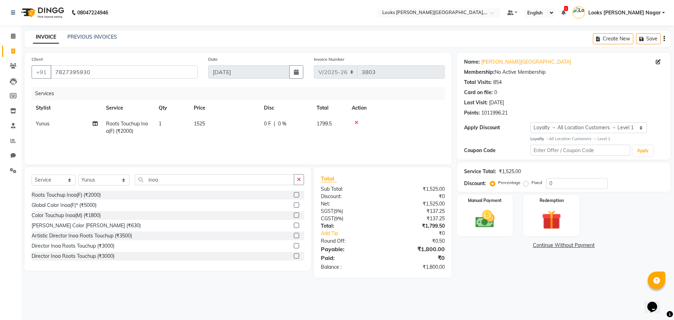
click at [504, 263] on div "Name: [PERSON_NAME] Nagar Membership: No Active Membership Total Visits: 854 Ca…" at bounding box center [566, 165] width 219 height 225
click at [588, 186] on input "01" at bounding box center [576, 183] width 61 height 11
type input "010"
click at [501, 220] on img at bounding box center [485, 218] width 33 height 23
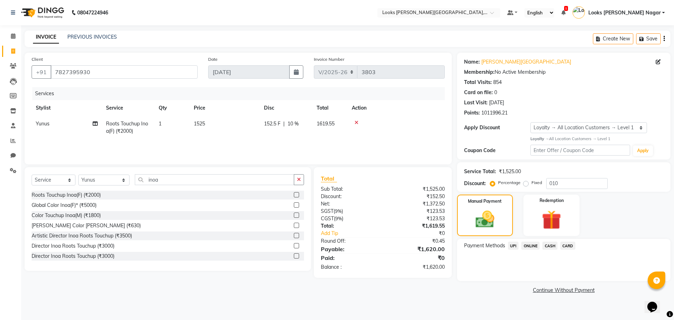
click at [514, 246] on span "UPI" at bounding box center [513, 246] width 11 height 8
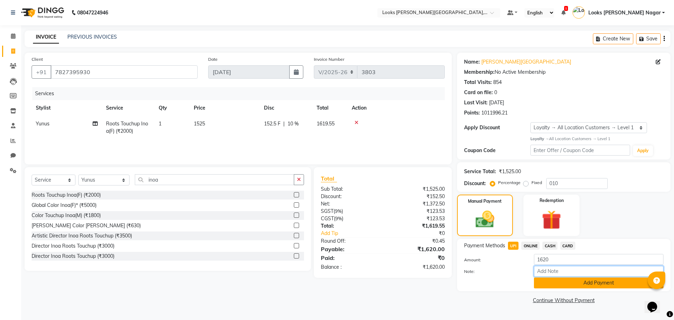
drag, startPoint x: 516, startPoint y: 250, endPoint x: 549, endPoint y: 280, distance: 44.5
click at [548, 276] on input "Note:" at bounding box center [599, 271] width 130 height 11
click at [549, 280] on button "Add Payment" at bounding box center [599, 282] width 130 height 11
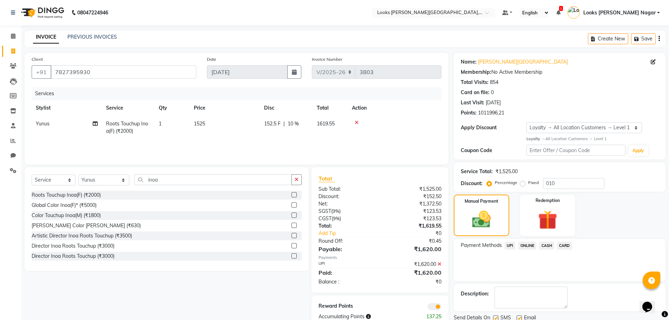
scroll to position [26, 0]
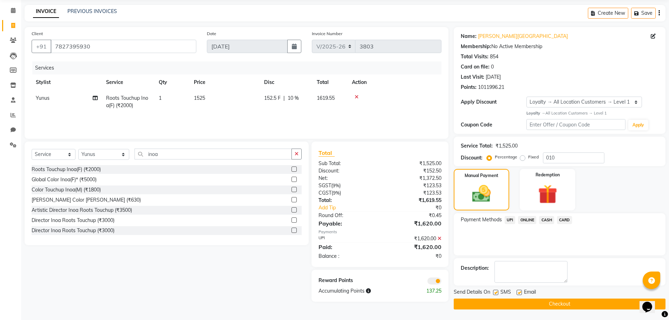
click at [494, 291] on label at bounding box center [495, 292] width 5 height 5
click at [494, 291] on input "checkbox" at bounding box center [495, 292] width 5 height 5
checkbox input "false"
click at [496, 304] on button "Checkout" at bounding box center [560, 303] width 212 height 11
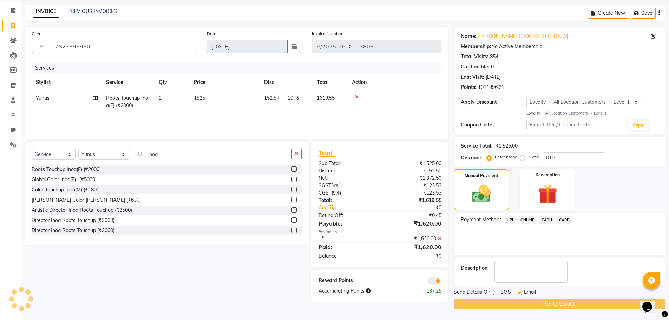
scroll to position [0, 0]
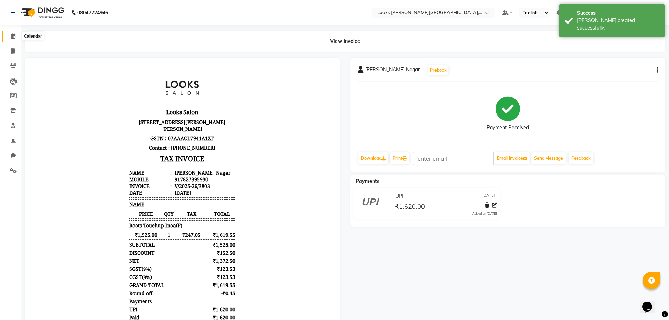
click at [12, 36] on icon at bounding box center [13, 35] width 5 height 5
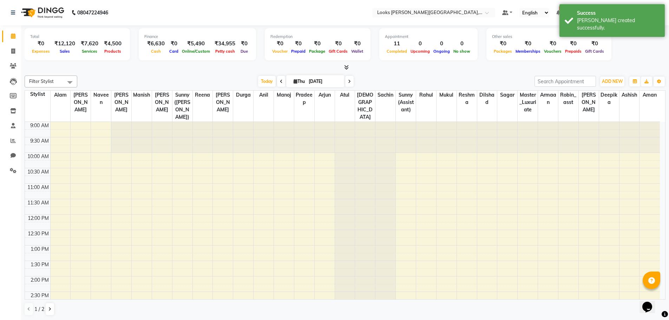
click at [642, 49] on div "Total ₹0 Expenses ₹12,120 Sales ₹7,620 Services ₹4,500 Products Finance ₹6,630 …" at bounding box center [345, 45] width 641 height 34
